Goal: Transaction & Acquisition: Download file/media

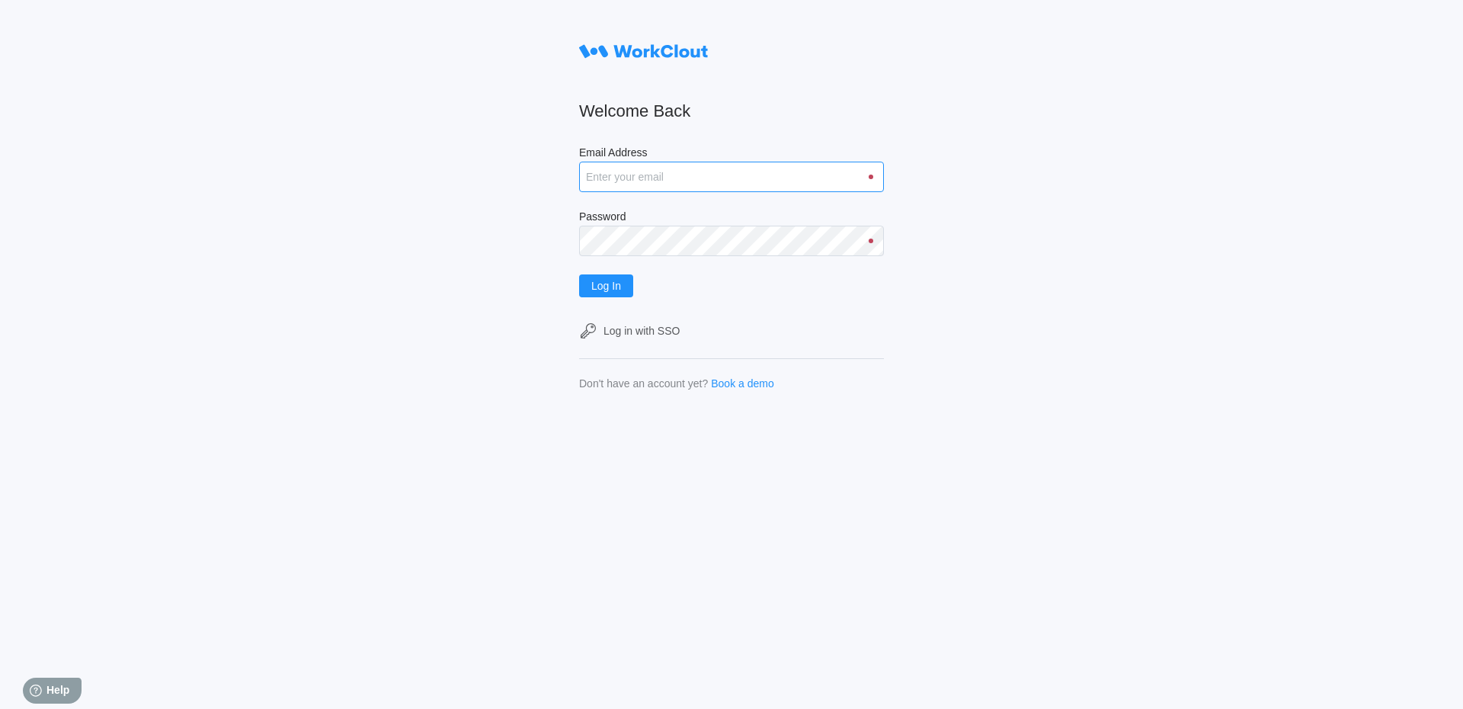
click at [647, 179] on input "Email Address" at bounding box center [731, 177] width 305 height 30
type input "Acarlton@mailinator.com"
click at [579, 274] on button "Log In" at bounding box center [606, 285] width 54 height 23
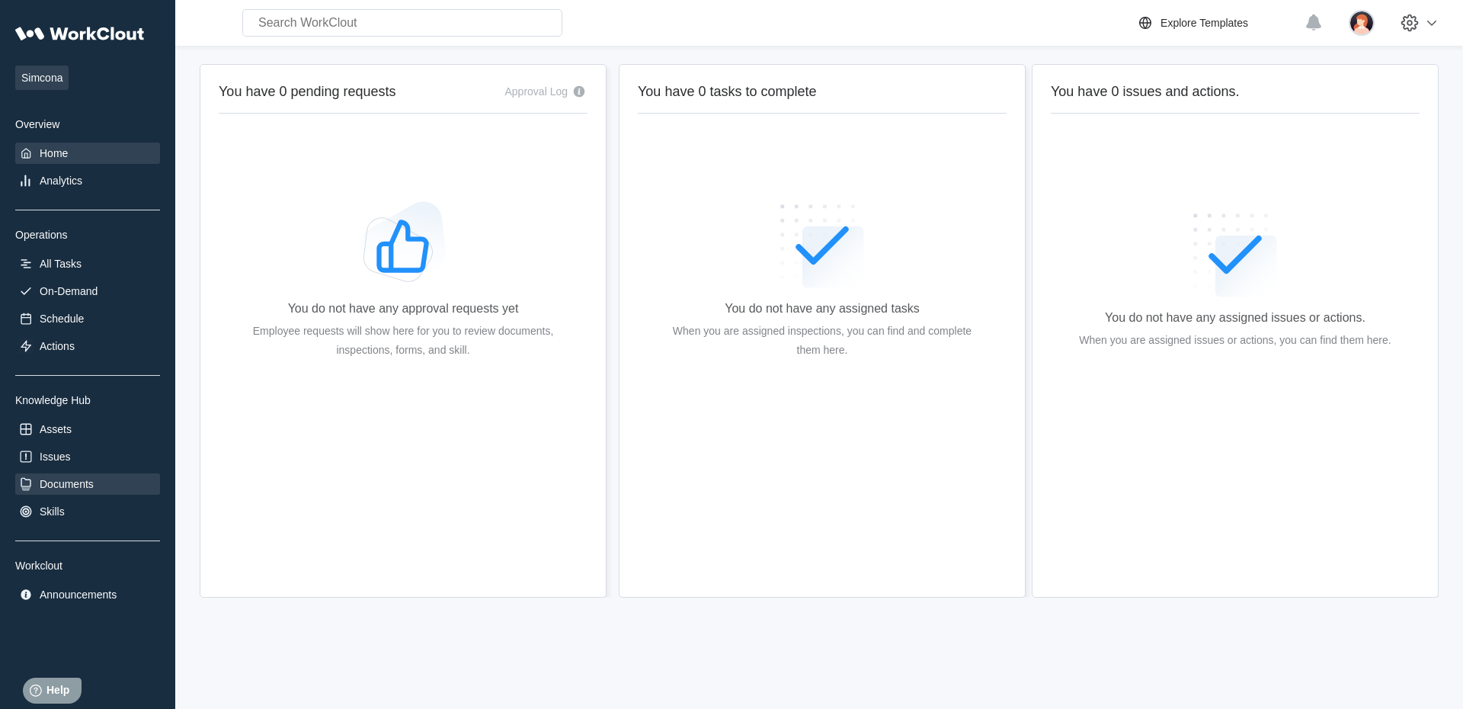
click at [90, 479] on div "Documents" at bounding box center [87, 483] width 145 height 21
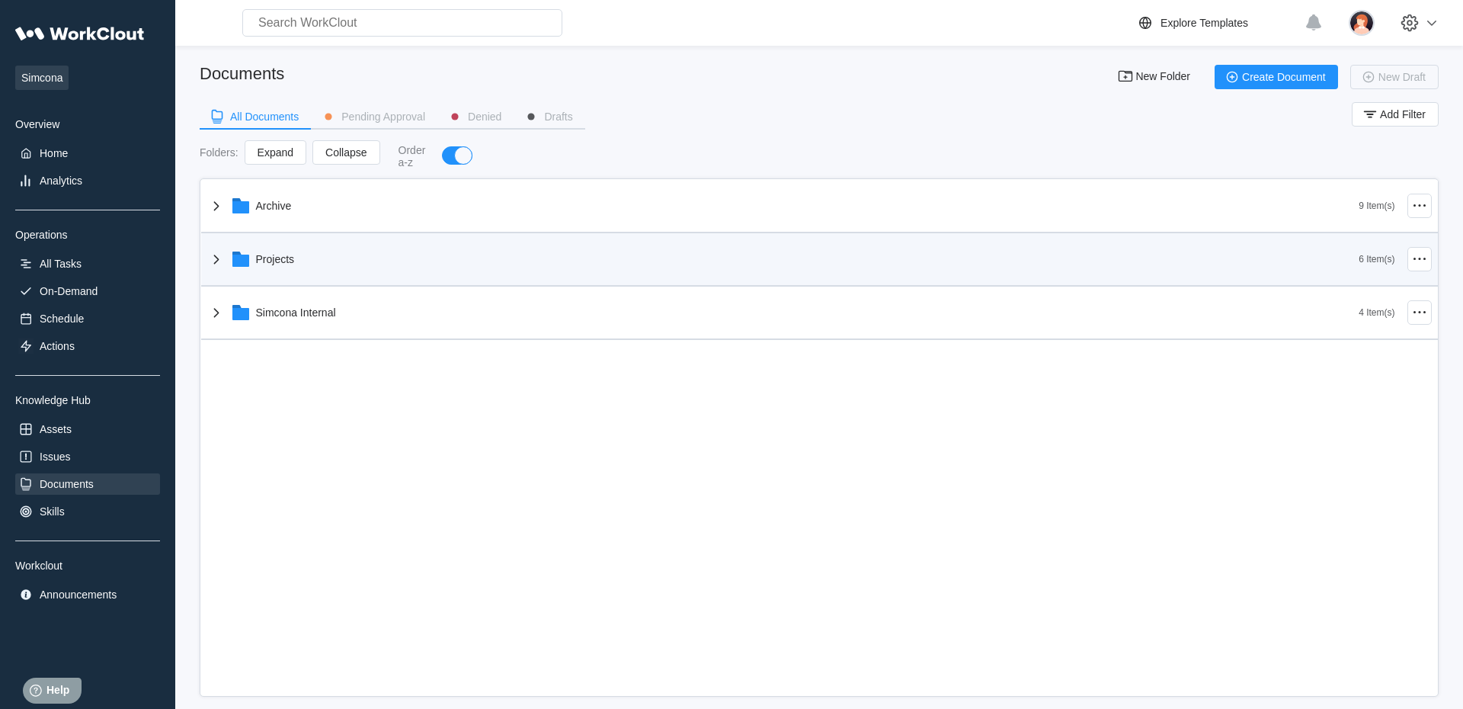
click at [340, 250] on div "Projects" at bounding box center [783, 259] width 1152 height 40
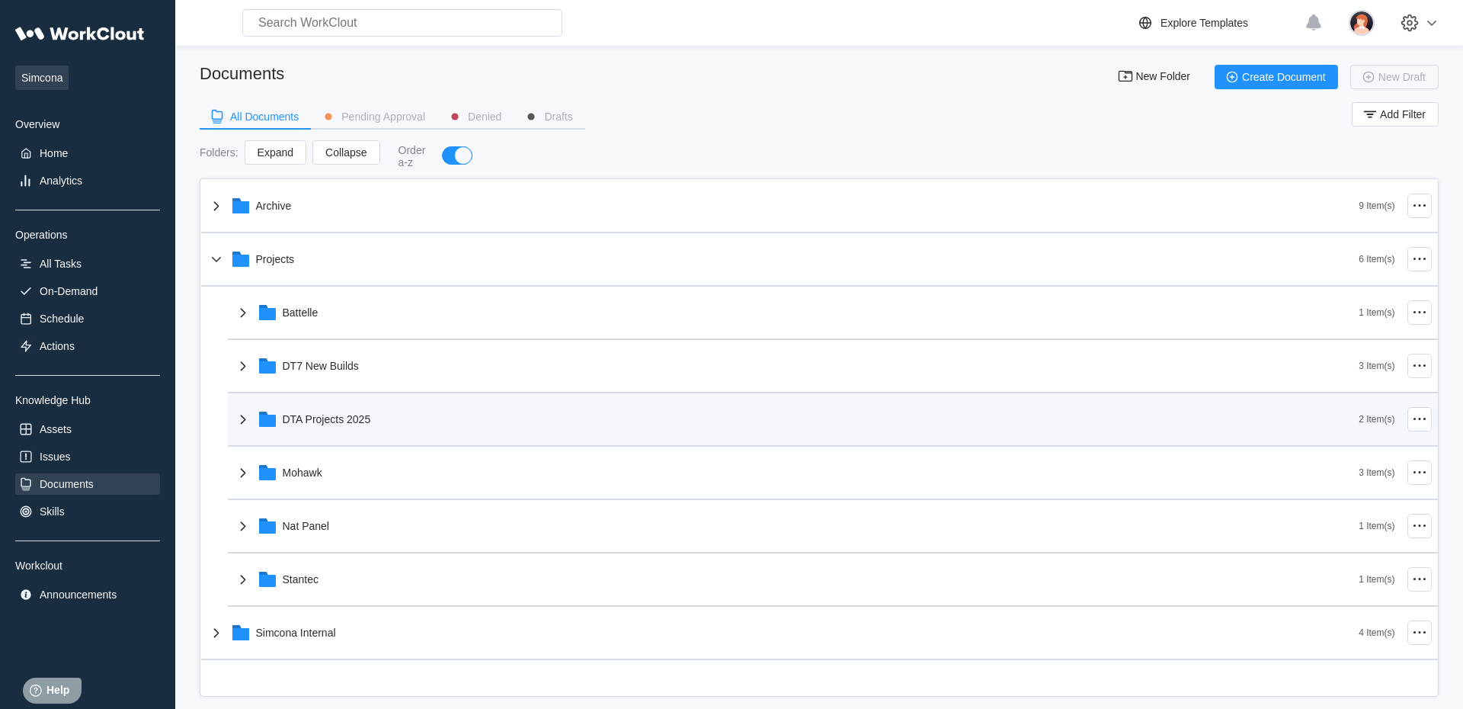
click at [391, 439] on div "DTA Projects 2025" at bounding box center [797, 419] width 1126 height 40
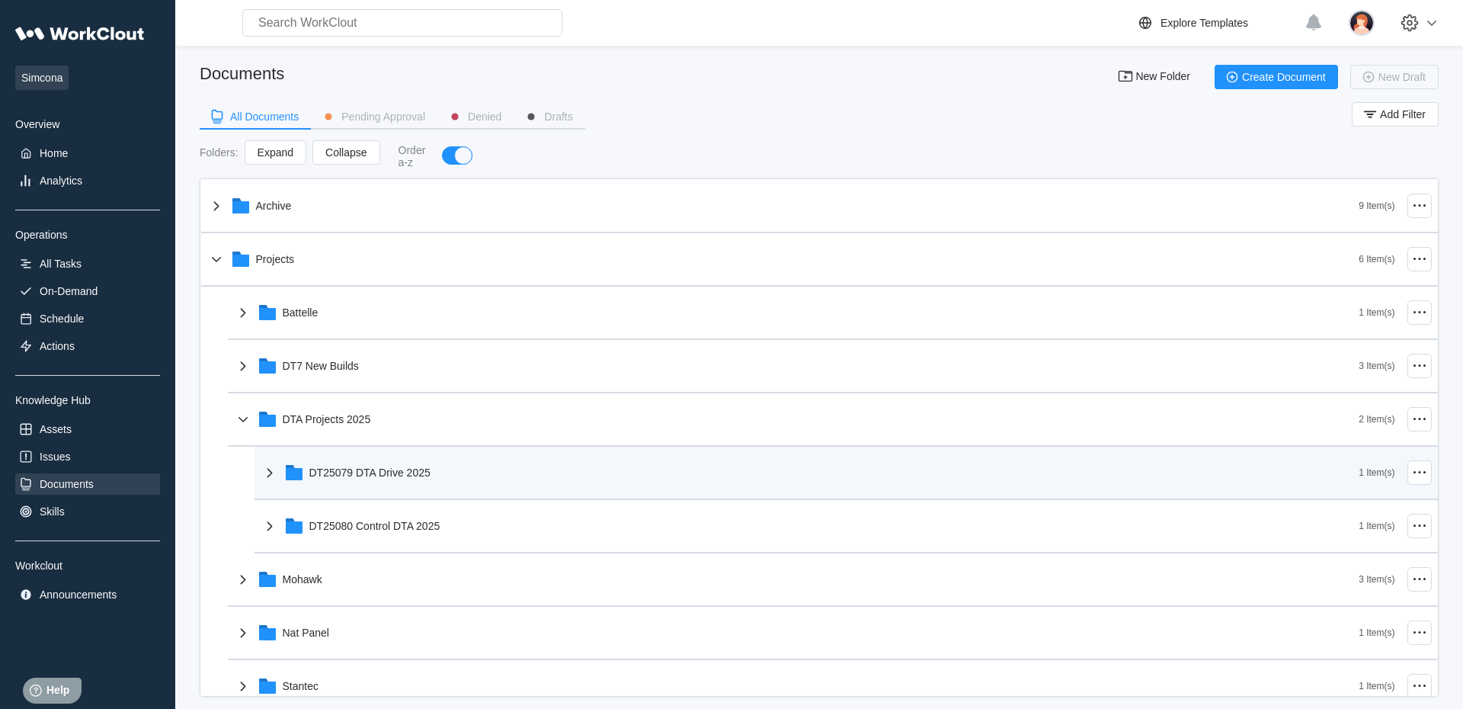
click at [398, 488] on div "DT25079 DTA Drive 2025" at bounding box center [810, 473] width 1099 height 40
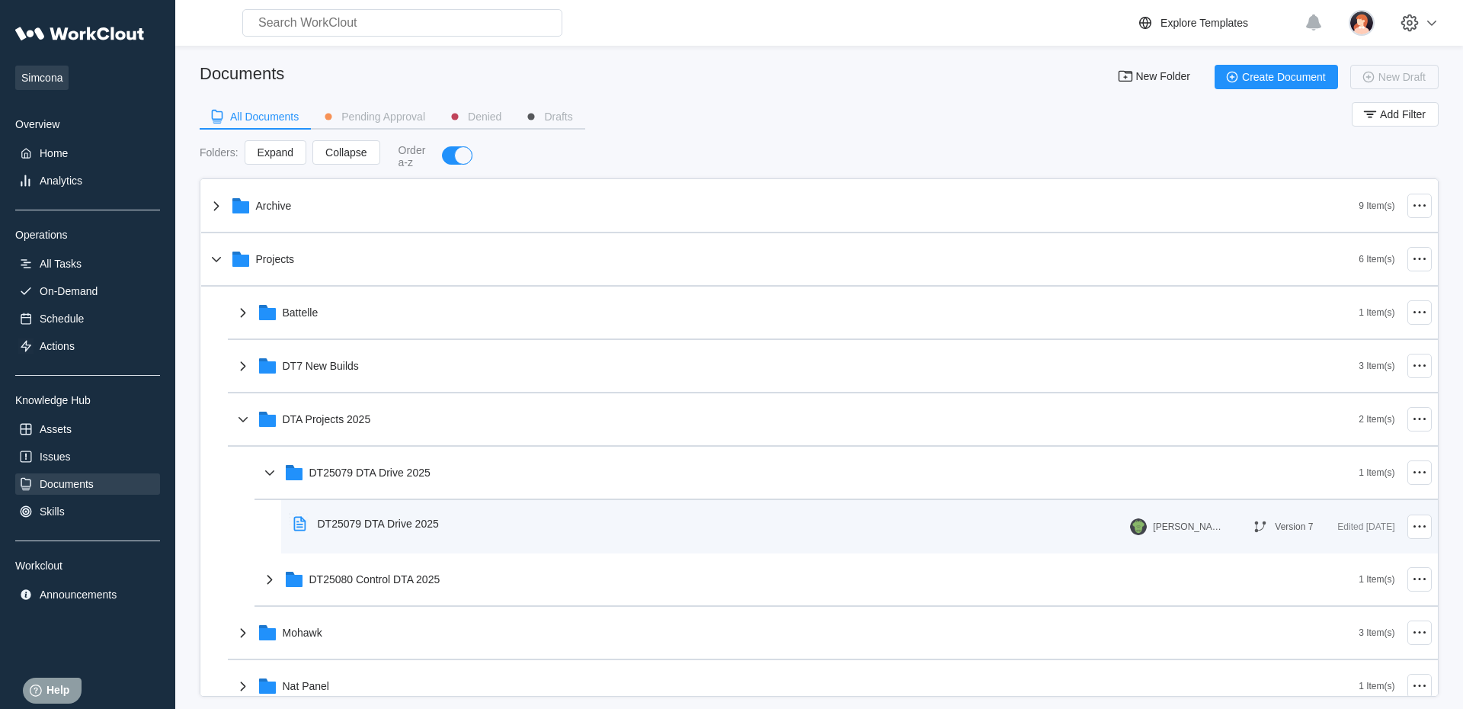
click at [399, 521] on div "DT25079 DTA Drive 2025" at bounding box center [378, 523] width 121 height 12
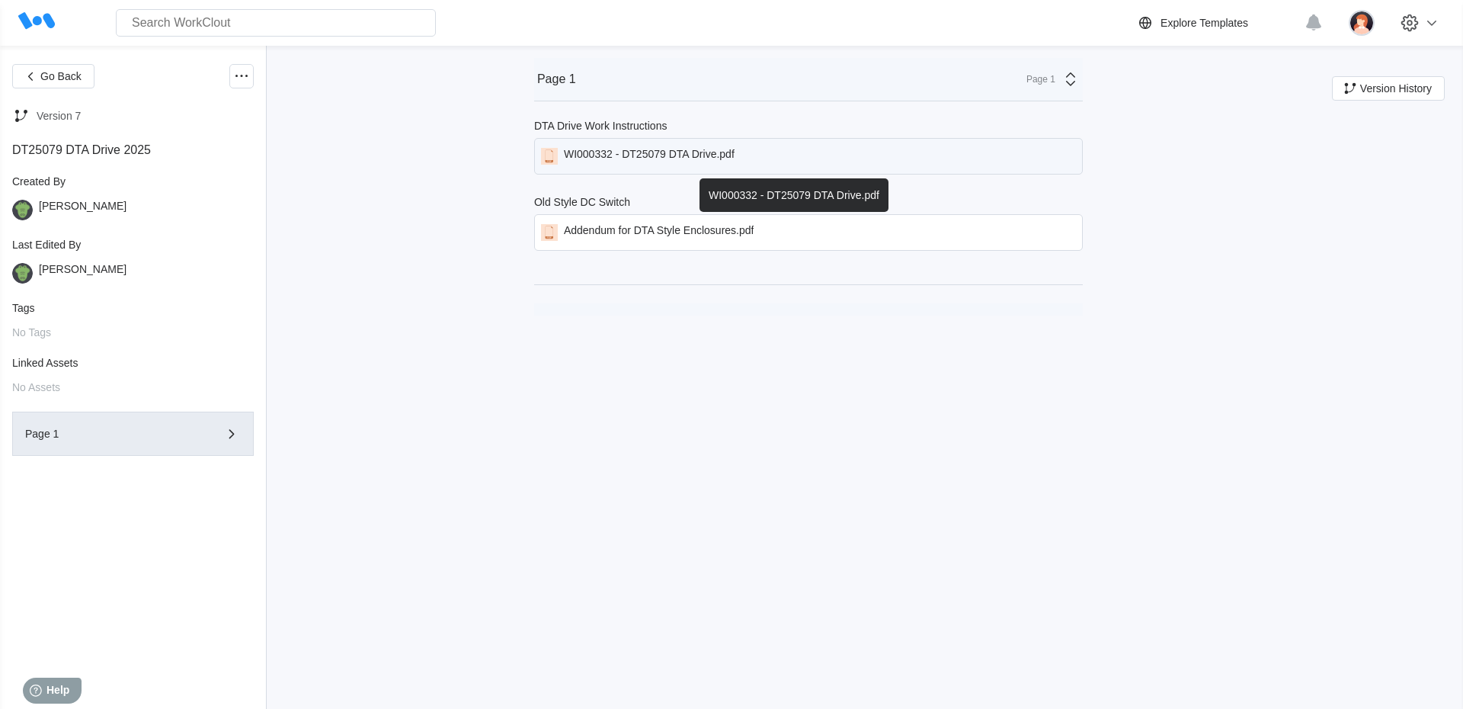
click at [643, 160] on div "WI000332 - DT25079 DTA Drive.pdf" at bounding box center [649, 156] width 171 height 17
